Goal: Find specific page/section: Find specific page/section

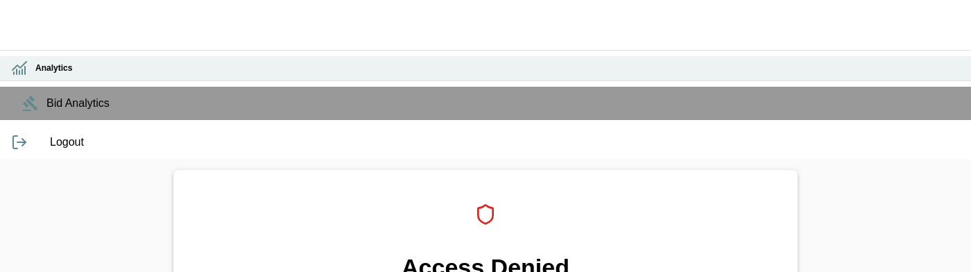
click at [35, 75] on h6 "Analytics" at bounding box center [497, 68] width 924 height 13
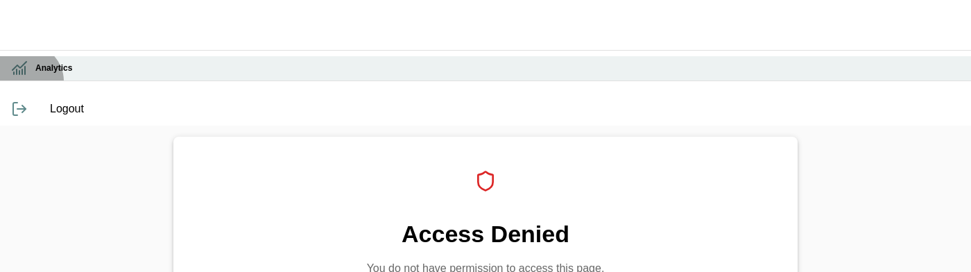
click at [35, 75] on h6 "Analytics" at bounding box center [497, 68] width 924 height 13
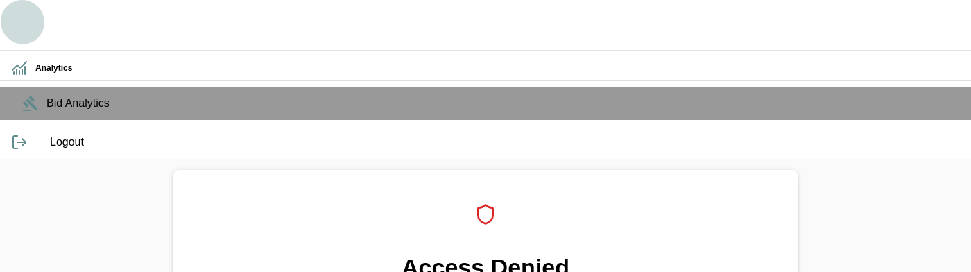
click at [27, 37] on button "button" at bounding box center [22, 22] width 44 height 44
click at [24, 12] on icon "button" at bounding box center [22, 22] width 33 height 33
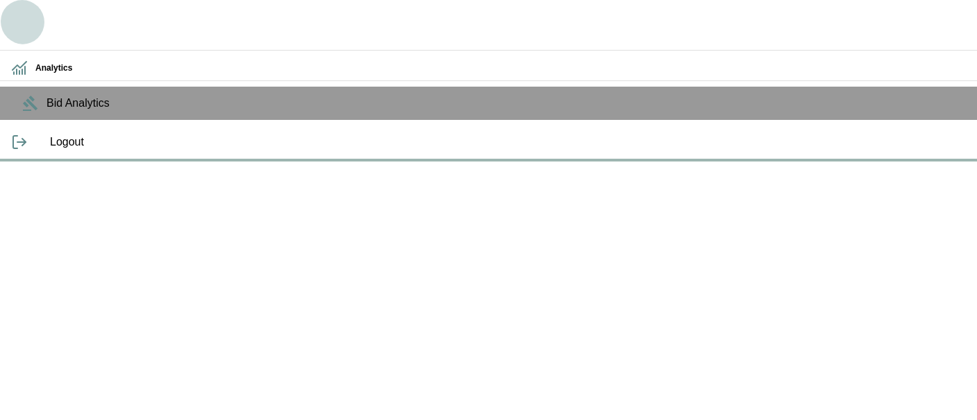
click at [25, 28] on icon "button" at bounding box center [22, 22] width 33 height 33
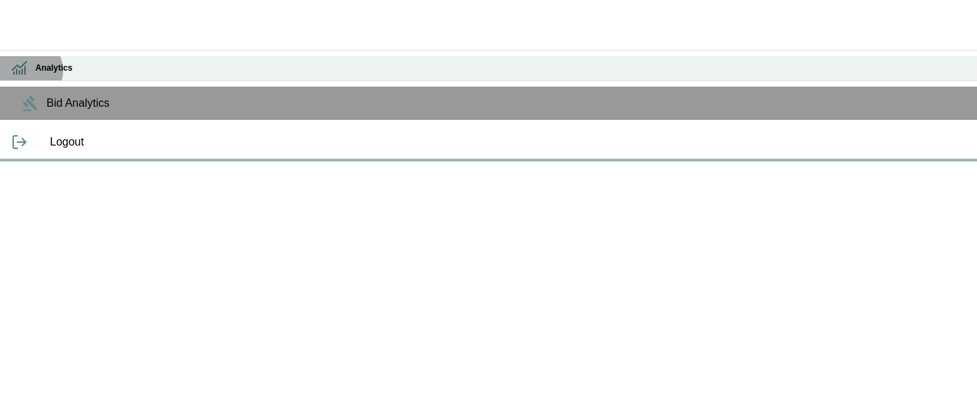
click at [26, 69] on icon at bounding box center [19, 68] width 17 height 17
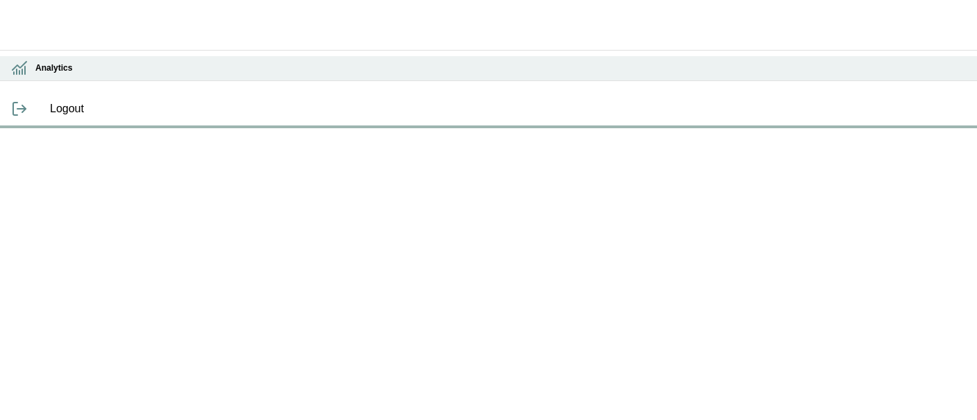
click at [19, 72] on icon at bounding box center [19, 72] width 0 height 3
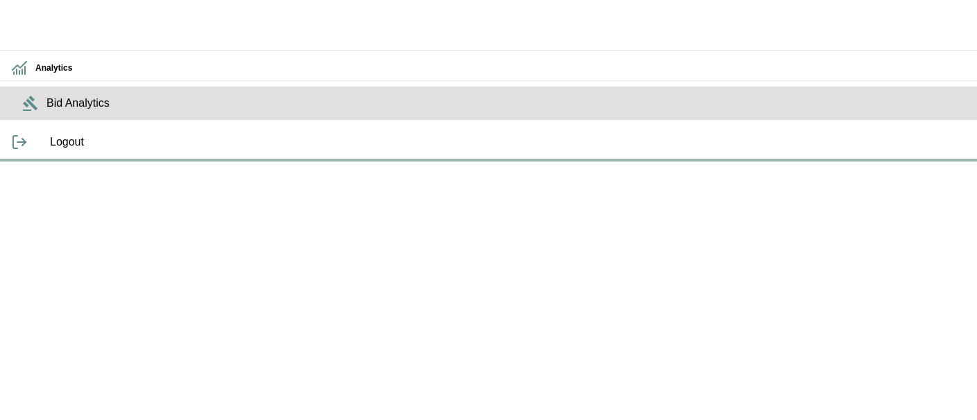
click at [46, 112] on span "Bid Analytics" at bounding box center [505, 103] width 919 height 17
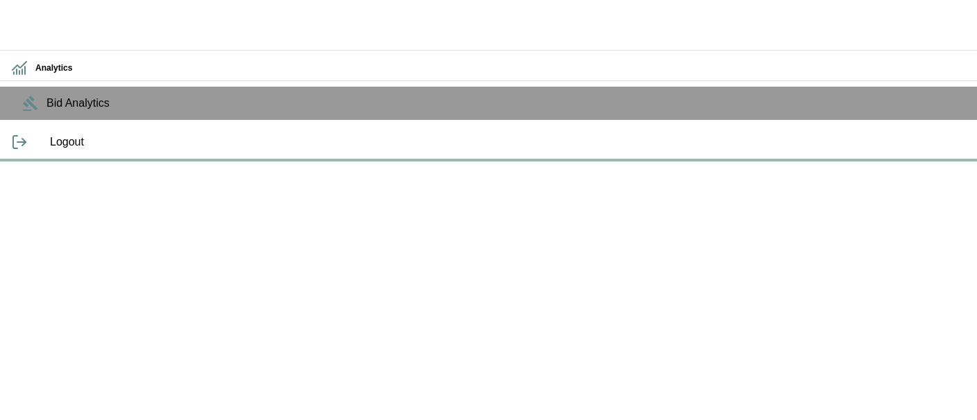
click at [35, 52] on ul "Analytics Bid Analytics" at bounding box center [488, 88] width 977 height 76
click at [28, 27] on icon "button" at bounding box center [22, 22] width 33 height 33
click at [10, 11] on button "button" at bounding box center [22, 22] width 44 height 44
click at [15, 159] on div "Logout" at bounding box center [488, 142] width 977 height 33
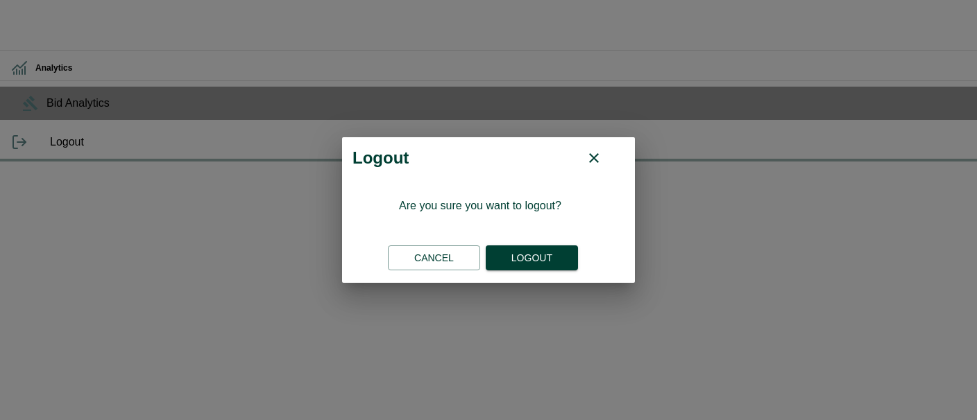
click at [542, 251] on button "Logout" at bounding box center [531, 259] width 92 height 26
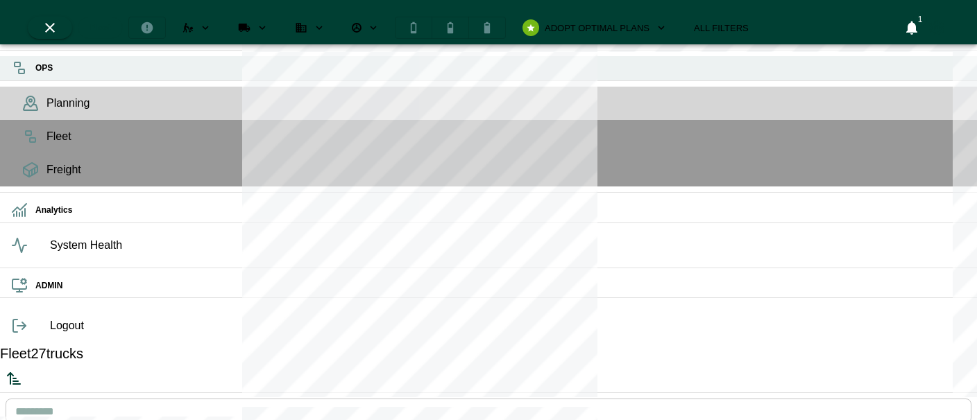
scroll to position [415, 258]
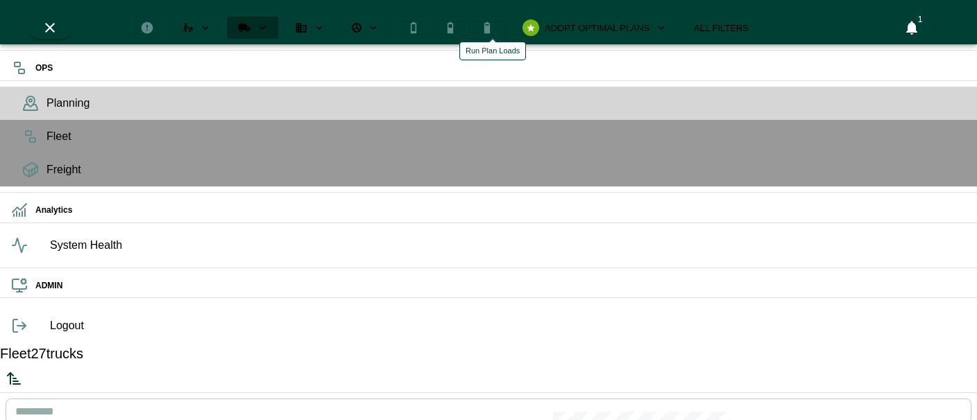
click at [268, 21] on icon "Run Plan Loads" at bounding box center [262, 27] width 12 height 12
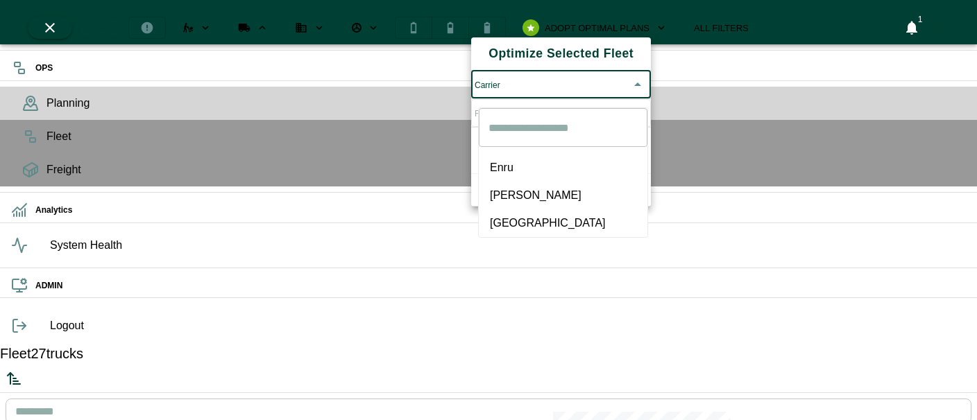
click at [525, 87] on body "OPS Planning Fleet Freight Analytics System Health ADMIN Logout Fleet 27 trucks…" at bounding box center [488, 425] width 977 height 850
click at [493, 215] on span "[GEOGRAPHIC_DATA]" at bounding box center [563, 223] width 146 height 17
type input "*****"
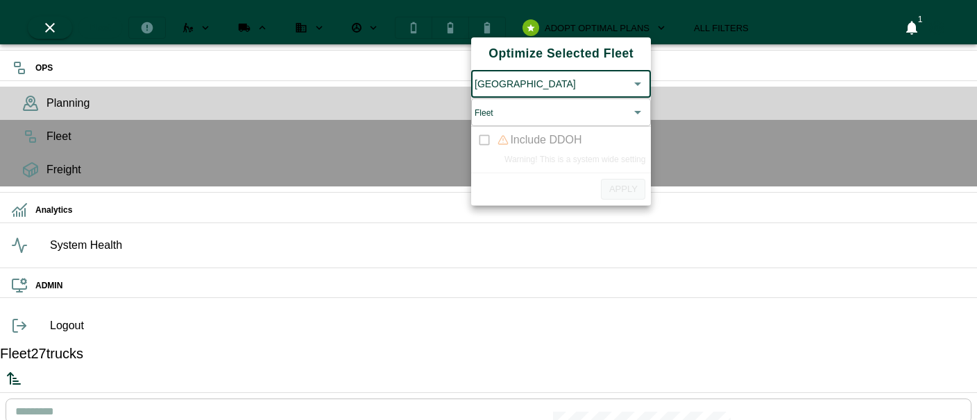
click at [519, 122] on body "OPS Planning Fleet Freight Analytics System Health ADMIN Logout Fleet 27 trucks…" at bounding box center [488, 425] width 977 height 850
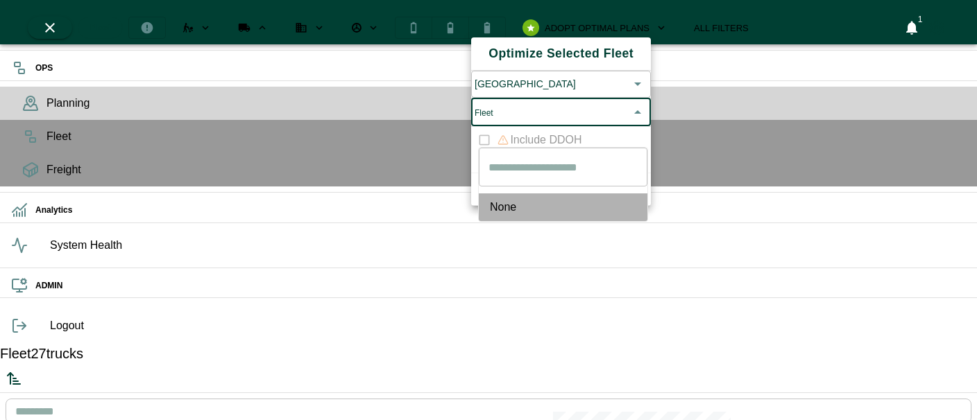
click at [502, 199] on span "None" at bounding box center [563, 207] width 146 height 17
type input "****"
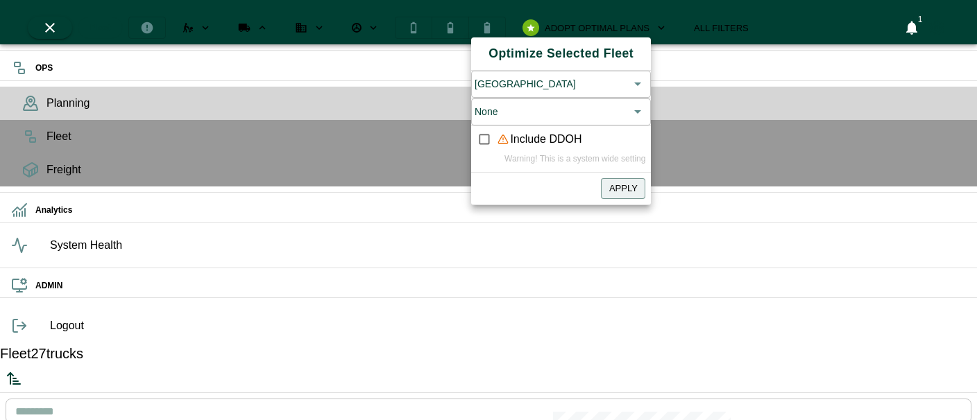
click at [629, 200] on button "Apply" at bounding box center [623, 188] width 44 height 21
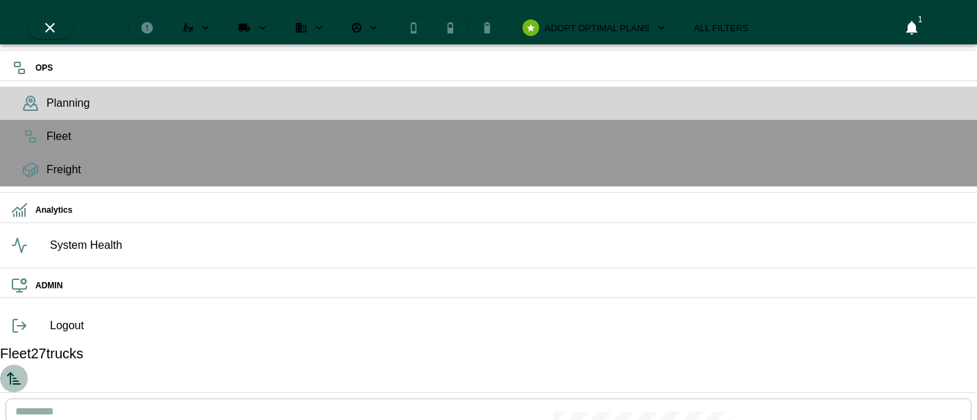
click at [20, 384] on icon "Sorted by: PTA Ascending" at bounding box center [16, 384] width 7 height 0
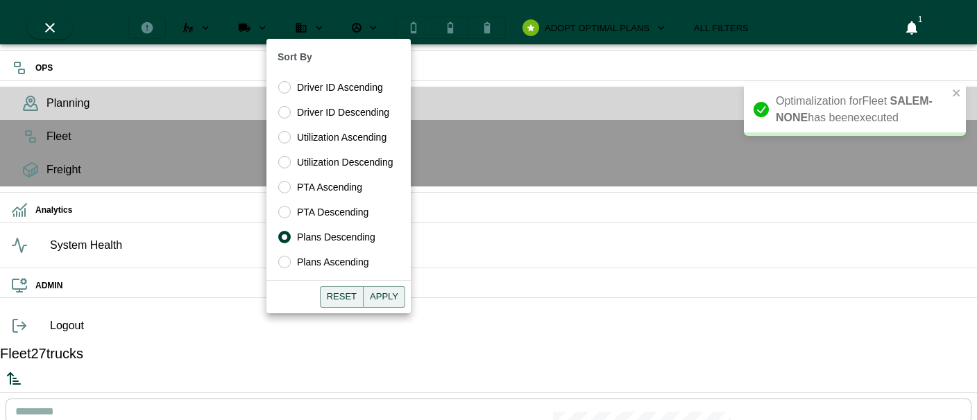
click at [381, 295] on button "Apply" at bounding box center [384, 296] width 42 height 21
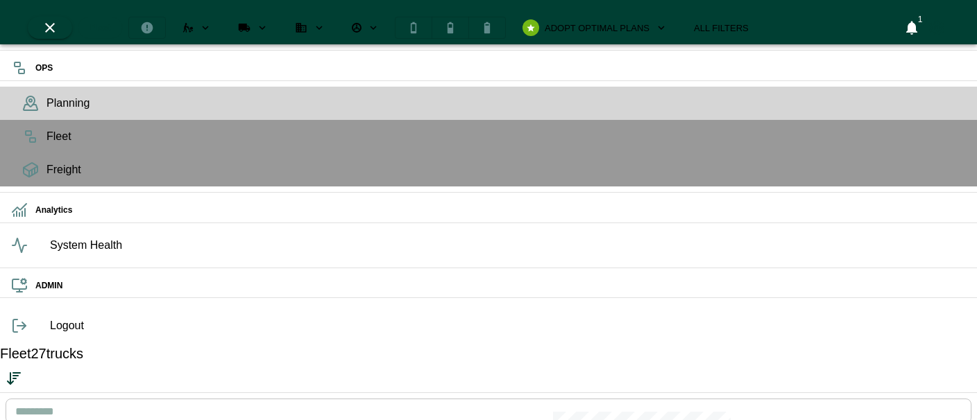
click at [268, 21] on icon "Run Plan Loads" at bounding box center [262, 27] width 12 height 12
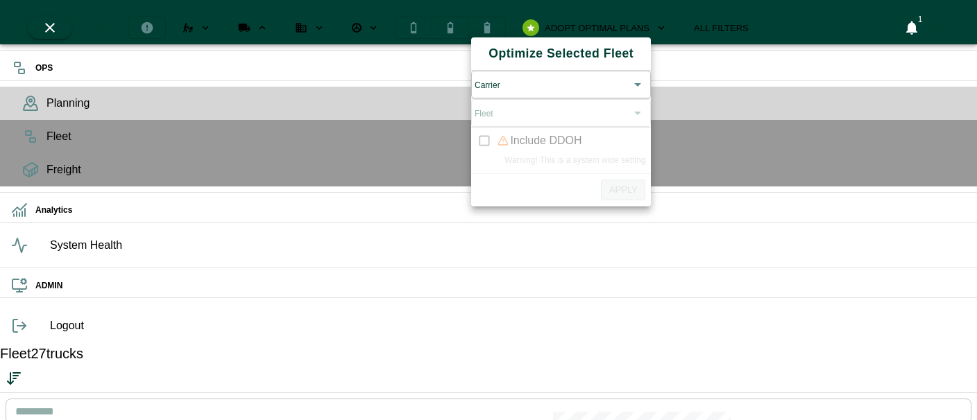
click at [523, 91] on body "OPS Planning Fleet Freight Analytics System Health ADMIN Logout Fleet 27 trucks…" at bounding box center [488, 425] width 977 height 850
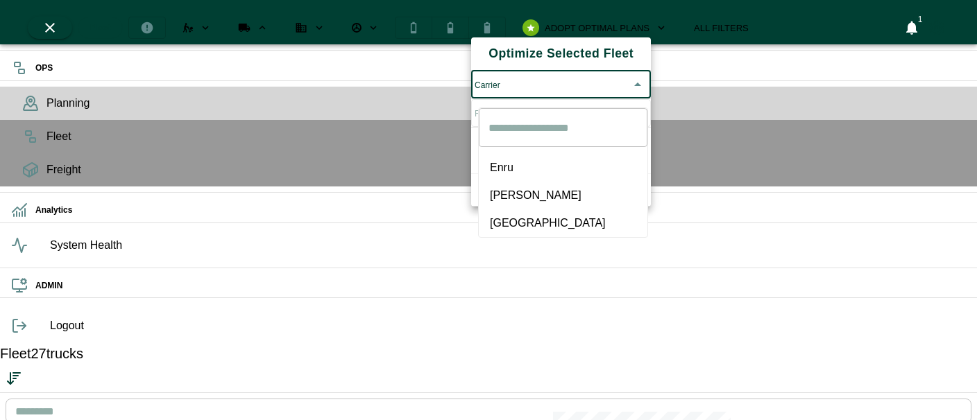
click at [526, 190] on span "[PERSON_NAME]" at bounding box center [563, 195] width 146 height 17
type input "*****"
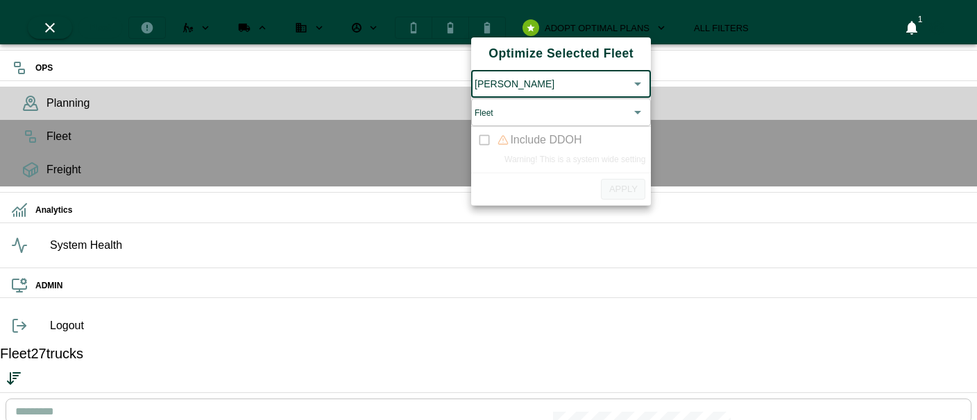
click at [558, 124] on body "OPS Planning Fleet Freight Analytics System Health ADMIN Logout Fleet 27 trucks…" at bounding box center [488, 425] width 977 height 850
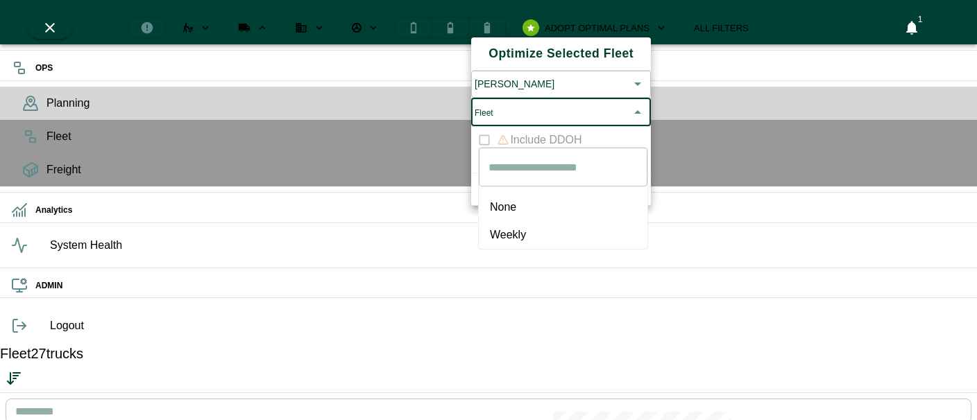
click at [505, 221] on li "Weekly" at bounding box center [563, 235] width 169 height 28
type input "******"
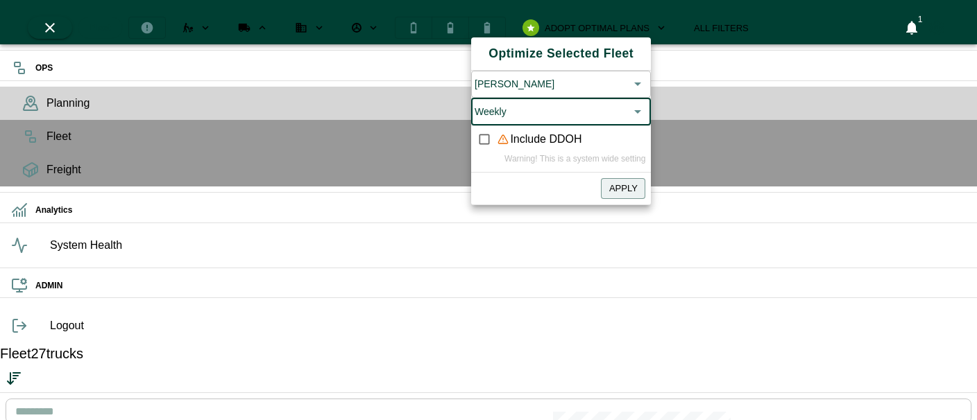
click at [619, 200] on button "Apply" at bounding box center [623, 188] width 44 height 21
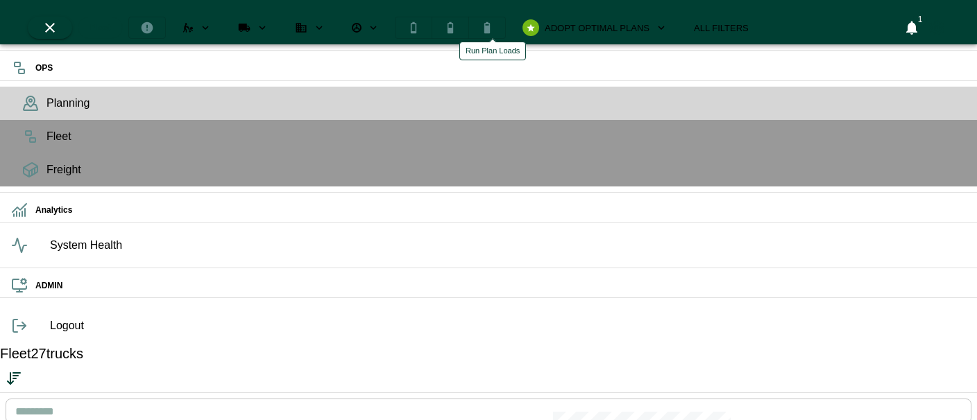
click at [278, 17] on button "Run Plan Loads" at bounding box center [252, 28] width 51 height 22
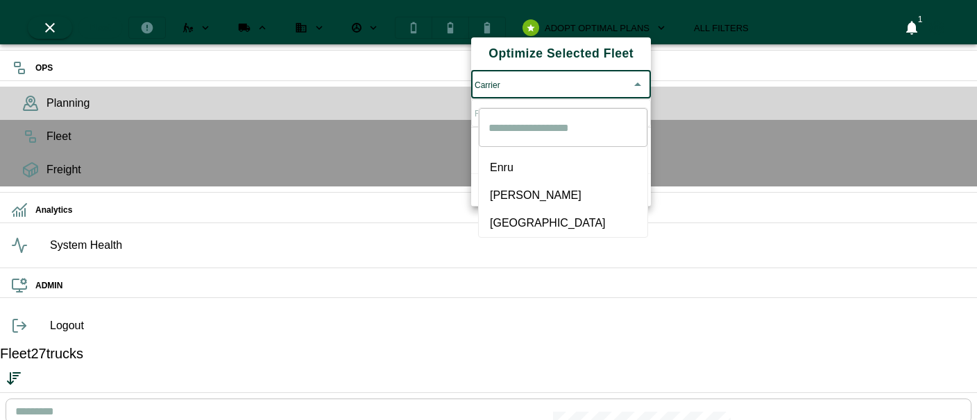
click at [517, 92] on body "OPS Planning Fleet Freight Analytics System Health ADMIN Logout Fleet 27 trucks…" at bounding box center [488, 425] width 977 height 850
click at [503, 182] on li "[PERSON_NAME]" at bounding box center [563, 196] width 169 height 28
type input "*****"
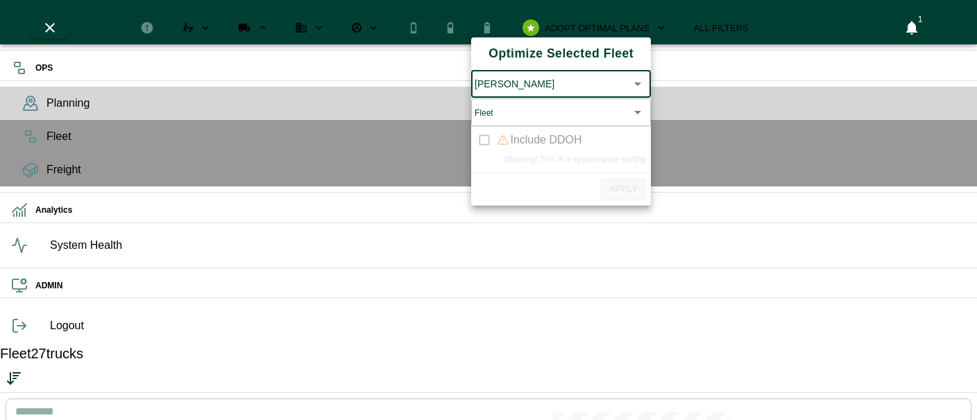
click at [531, 132] on body "OPS Planning Fleet Freight Analytics System Health ADMIN Logout Fleet 27 trucks…" at bounding box center [488, 425] width 977 height 850
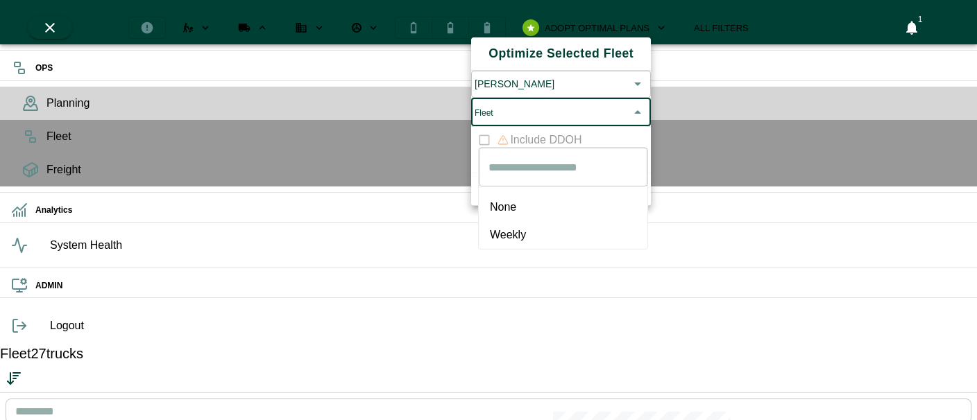
click at [504, 200] on span "None" at bounding box center [563, 207] width 146 height 17
type input "****"
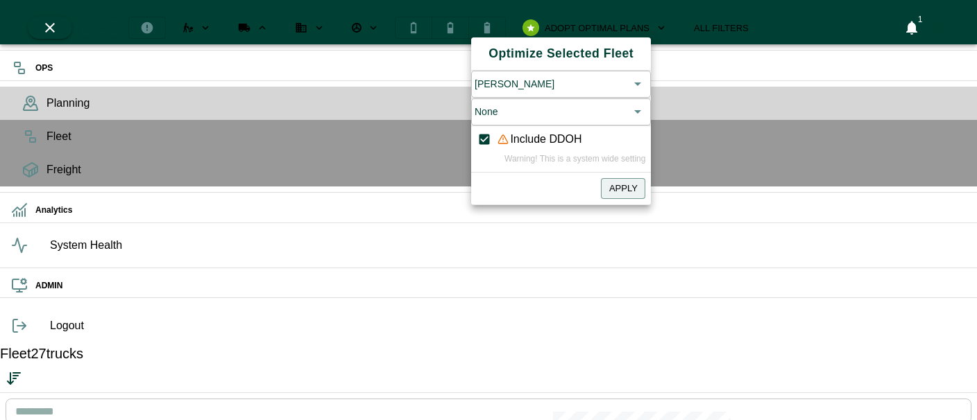
click at [599, 198] on div "Apply" at bounding box center [561, 186] width 180 height 27
click at [628, 200] on button "Apply" at bounding box center [623, 188] width 44 height 21
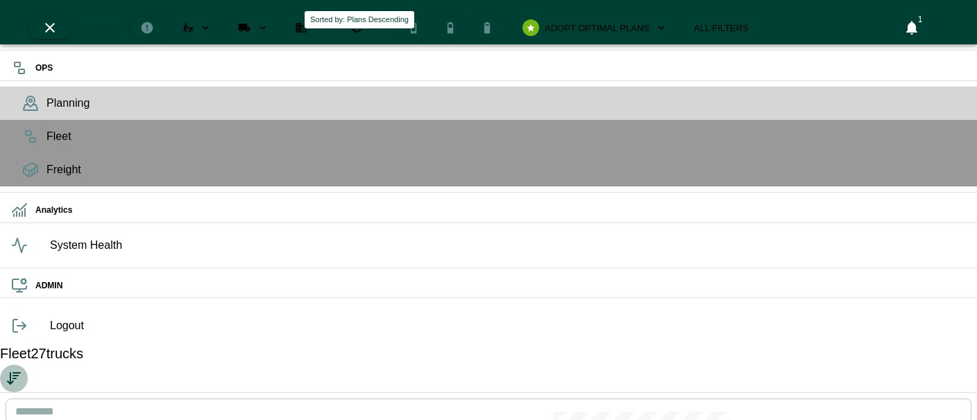
click at [22, 370] on icon "Sorted by: Plans Descending" at bounding box center [14, 378] width 17 height 17
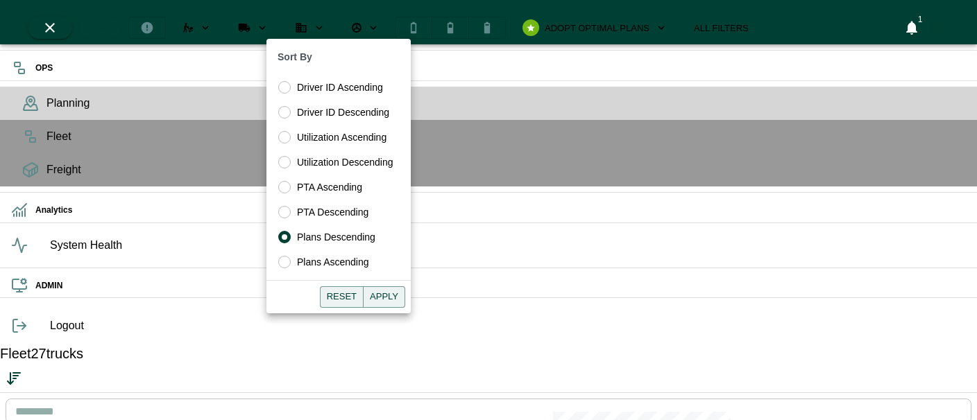
click at [386, 293] on button "Apply" at bounding box center [384, 296] width 42 height 21
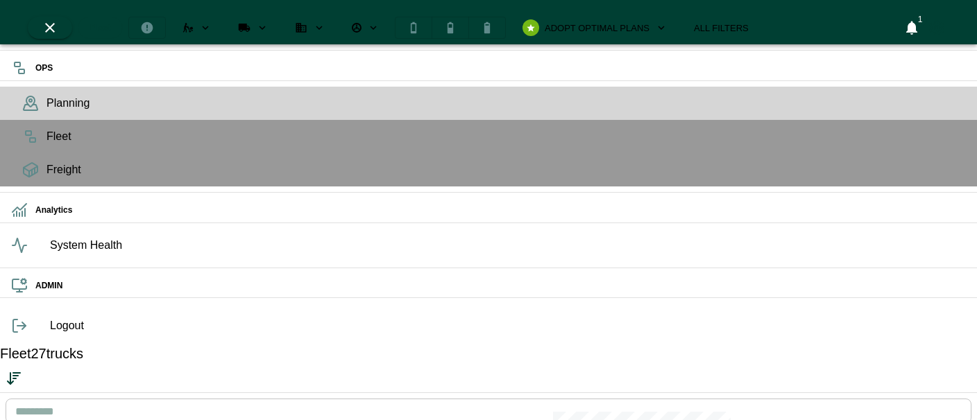
scroll to position [922, 0]
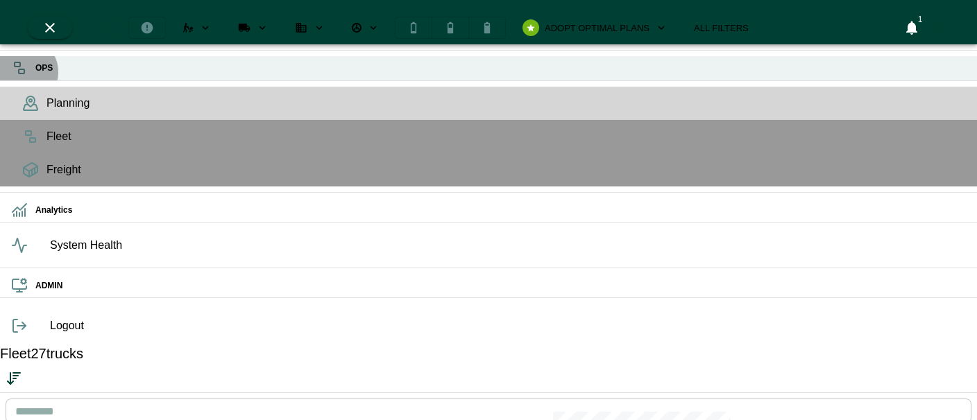
click at [22, 71] on rect at bounding box center [22, 71] width 6 height 4
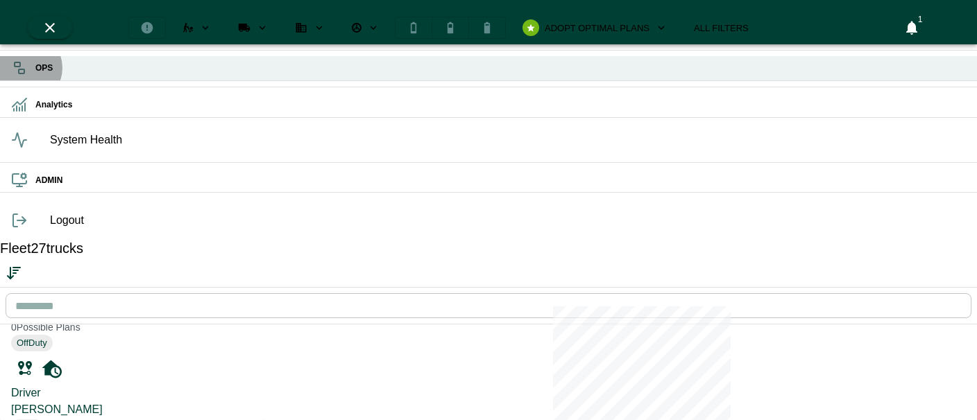
click at [20, 67] on rect at bounding box center [18, 64] width 6 height 4
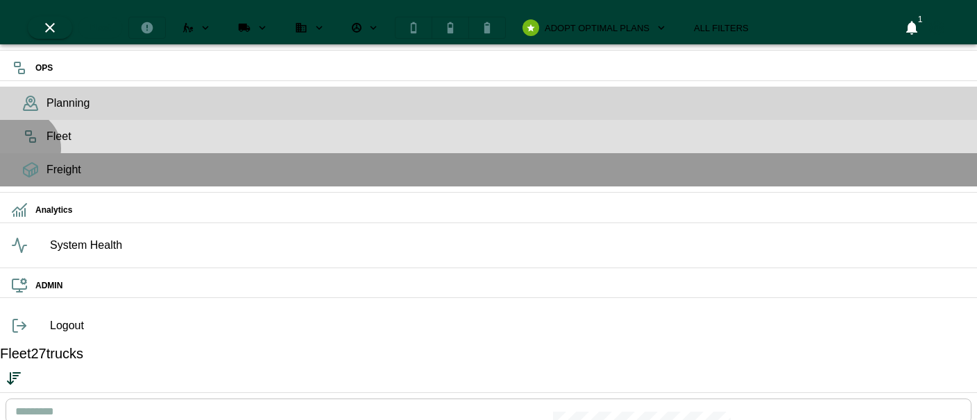
click at [46, 145] on span "Fleet" at bounding box center [505, 136] width 919 height 17
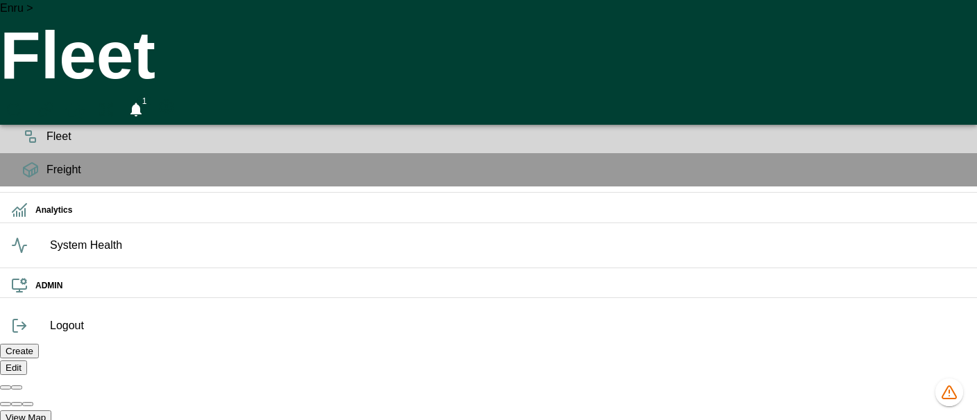
scroll to position [0, 987213]
click at [952, 65] on icon "advanced filters" at bounding box center [951, 63] width 17 height 17
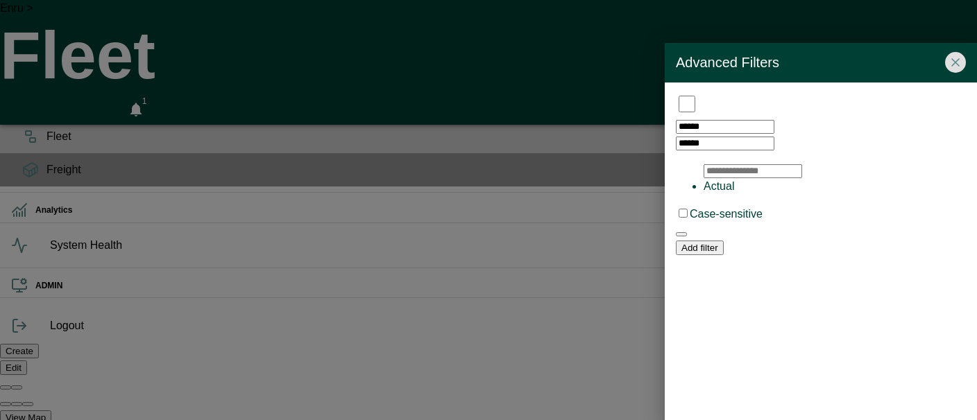
click at [756, 195] on div at bounding box center [834, 195] width 262 height 0
click at [748, 164] on input "text" at bounding box center [752, 171] width 98 height 14
click at [681, 218] on icon "button" at bounding box center [681, 218] width 0 height 0
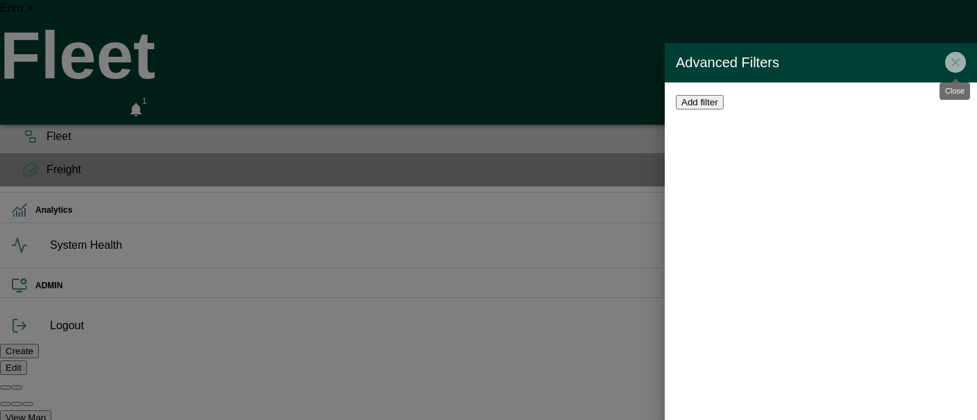
click at [955, 64] on icon "Close" at bounding box center [955, 62] width 14 height 14
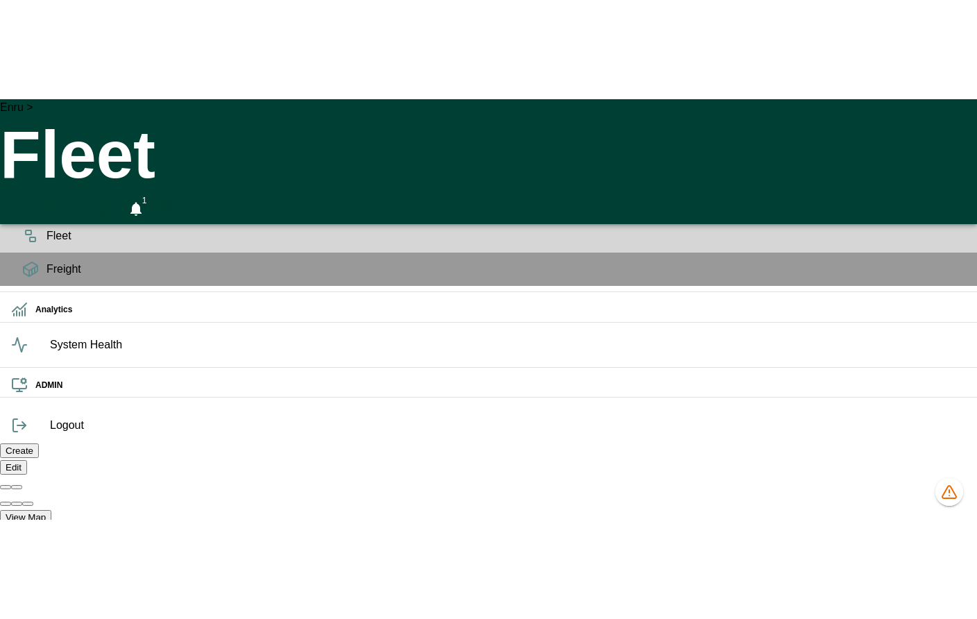
scroll to position [0, 0]
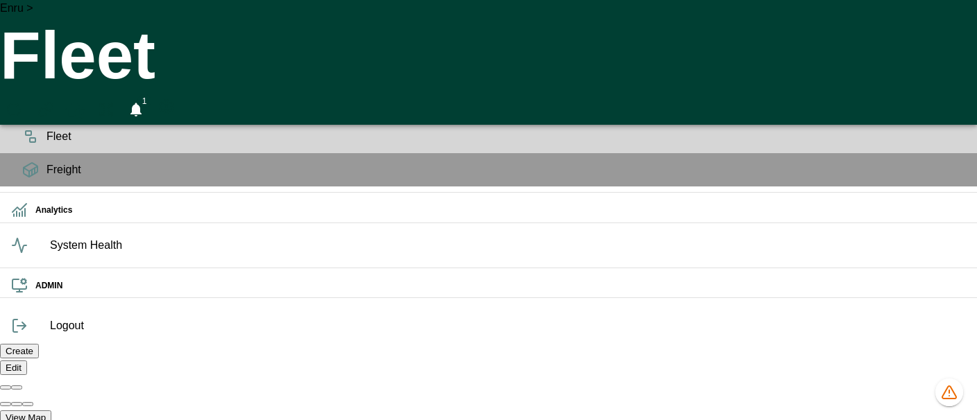
click at [29, 102] on circle at bounding box center [30, 100] width 3 height 3
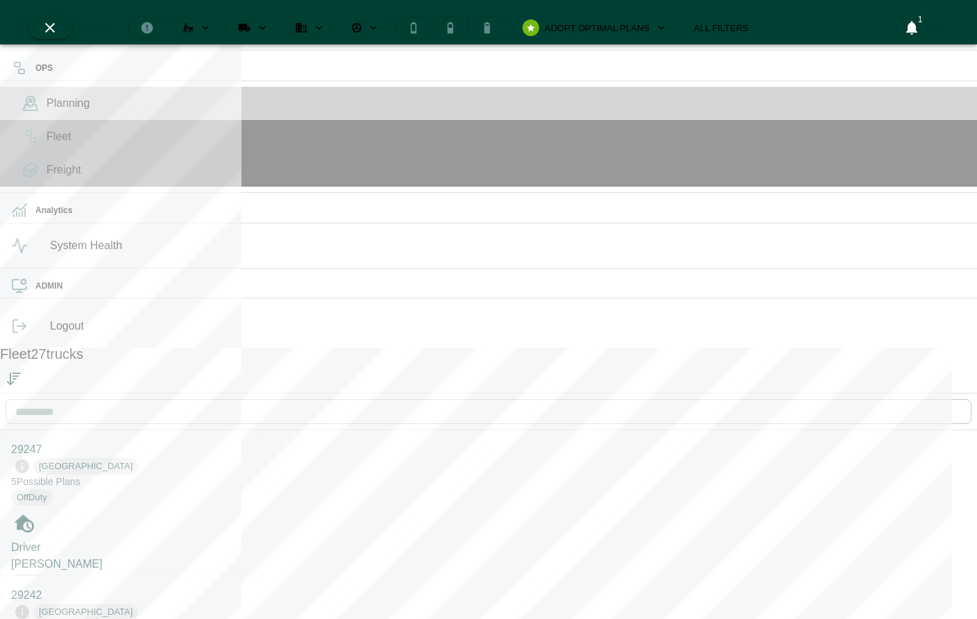
scroll to position [613, 258]
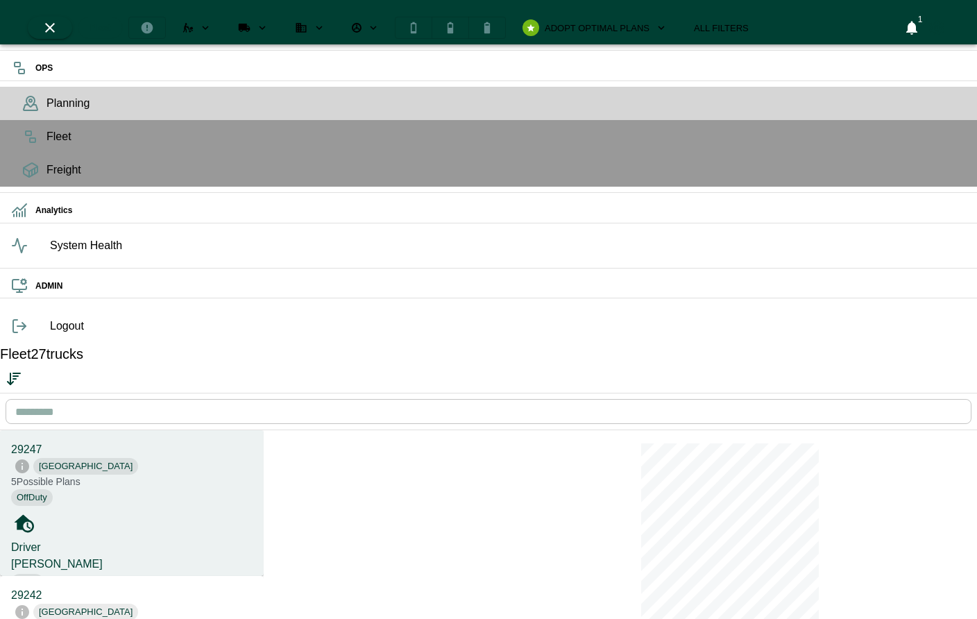
click at [165, 489] on div "OffDuty" at bounding box center [131, 497] width 241 height 17
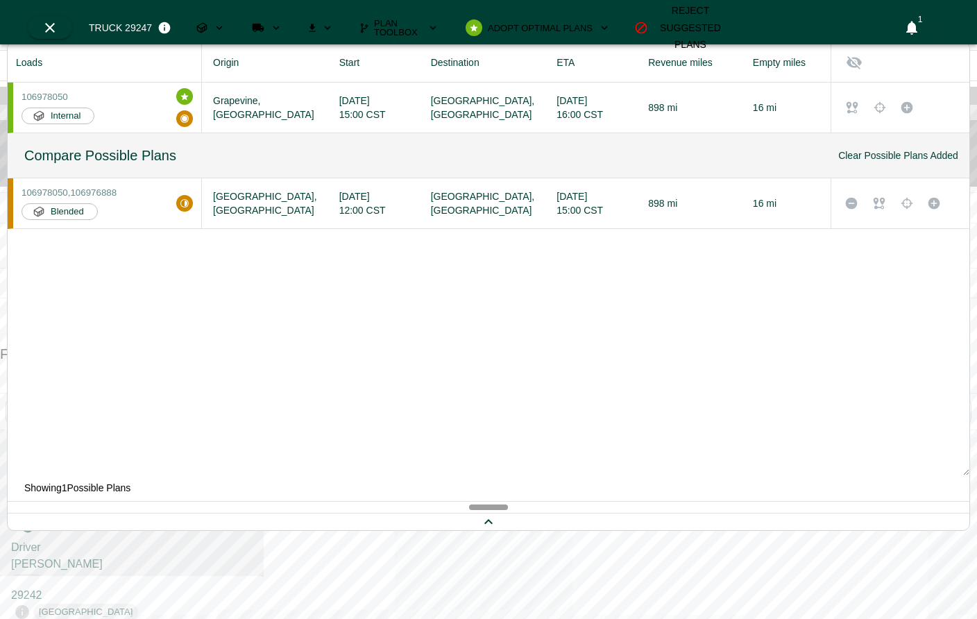
click at [405, 488] on p "Showing 1 Possible Plans" at bounding box center [488, 488] width 961 height 26
click at [33, 80] on div "OPS" at bounding box center [488, 68] width 977 height 24
click at [11, 98] on ul "OPS Planning Fleet Freight Analytics System Health ADMIN" at bounding box center [488, 179] width 977 height 259
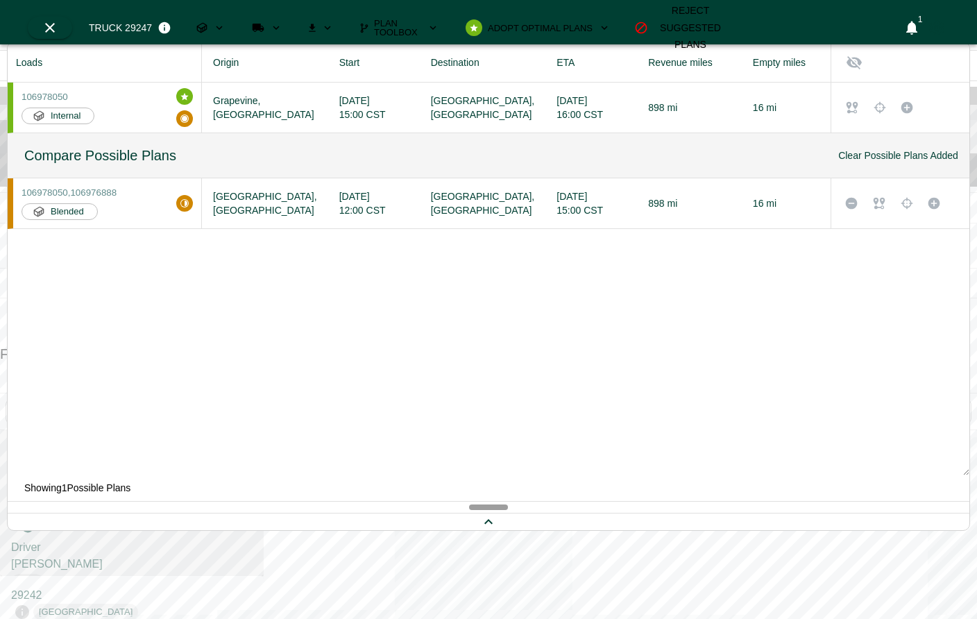
click at [30, 142] on rect at bounding box center [33, 140] width 6 height 4
